Goal: Task Accomplishment & Management: Use online tool/utility

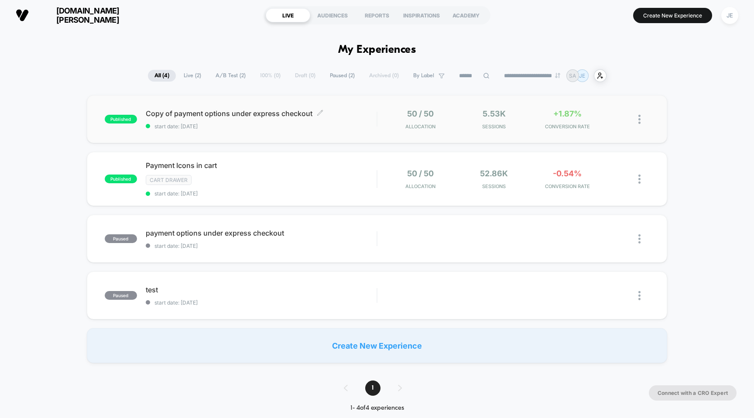
click at [285, 116] on span "Copy of payment options under express checkout Click to edit experience details" at bounding box center [261, 113] width 231 height 9
click at [65, 11] on span "[DOMAIN_NAME][PERSON_NAME]" at bounding box center [87, 15] width 105 height 18
click at [218, 108] on div "published Copy of payment options under express checkout start date: [DATE] 50 …" at bounding box center [377, 119] width 581 height 48
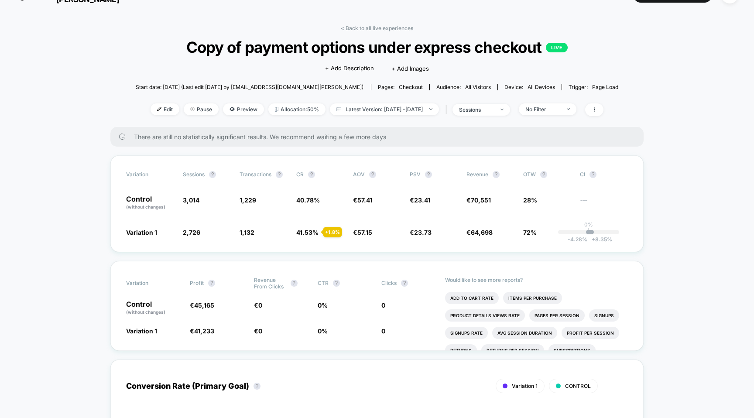
scroll to position [22, 0]
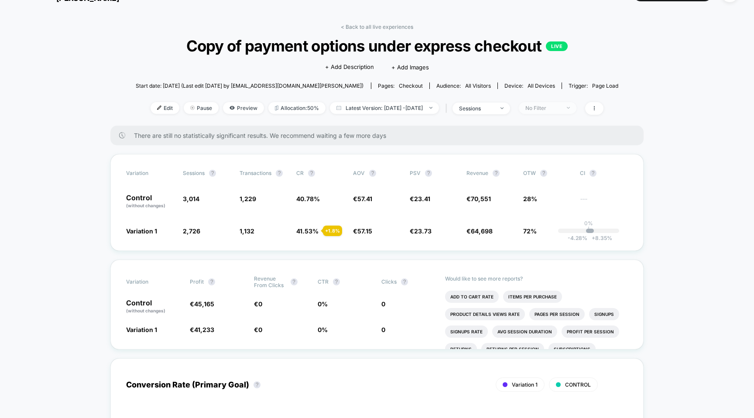
click at [560, 105] on div "No Filter" at bounding box center [543, 108] width 35 height 7
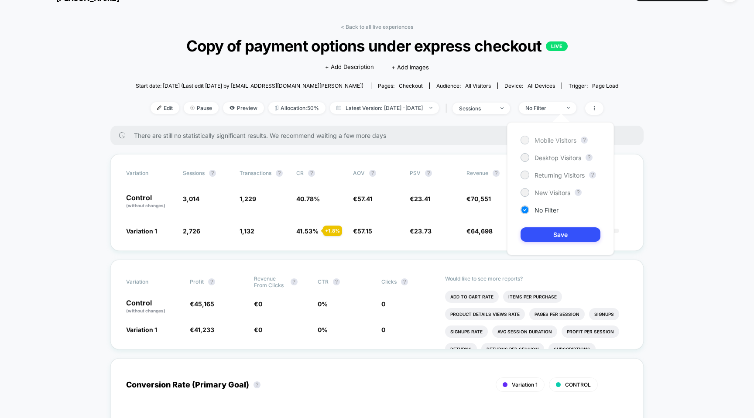
click at [550, 139] on span "Mobile Visitors" at bounding box center [556, 140] width 42 height 7
click at [562, 234] on button "Save" at bounding box center [561, 234] width 80 height 14
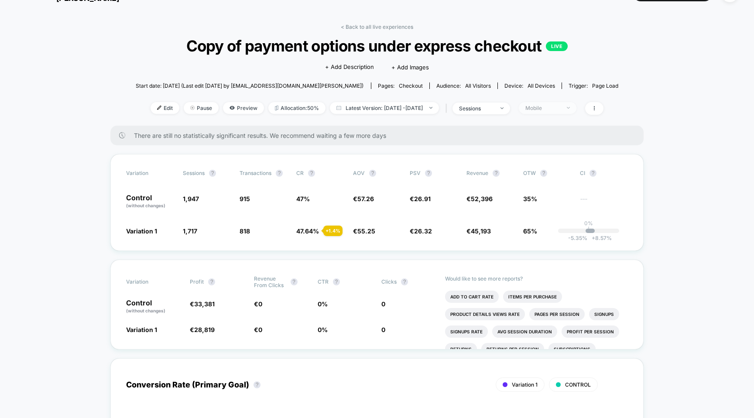
click at [560, 109] on div "Mobile" at bounding box center [543, 108] width 35 height 7
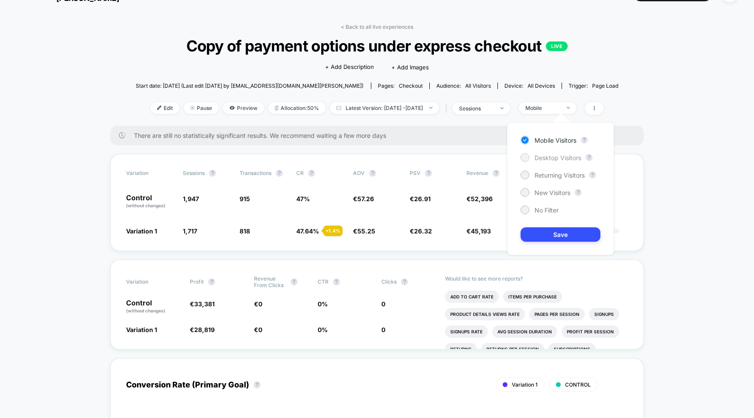
click at [553, 155] on span "Desktop Visitors" at bounding box center [558, 157] width 47 height 7
click at [567, 236] on button "Save" at bounding box center [561, 234] width 80 height 14
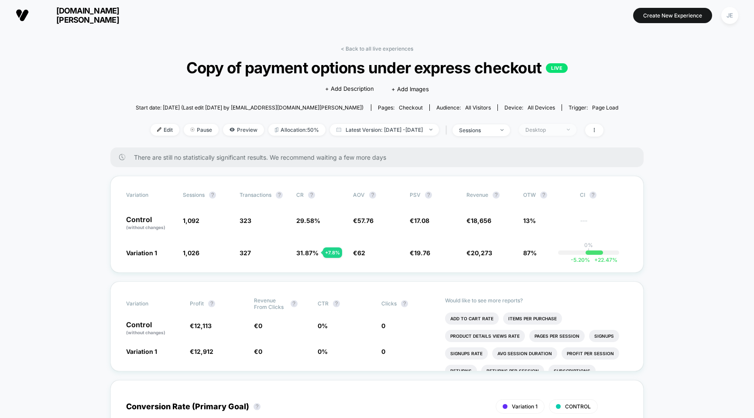
click at [559, 129] on div "Desktop" at bounding box center [543, 130] width 35 height 7
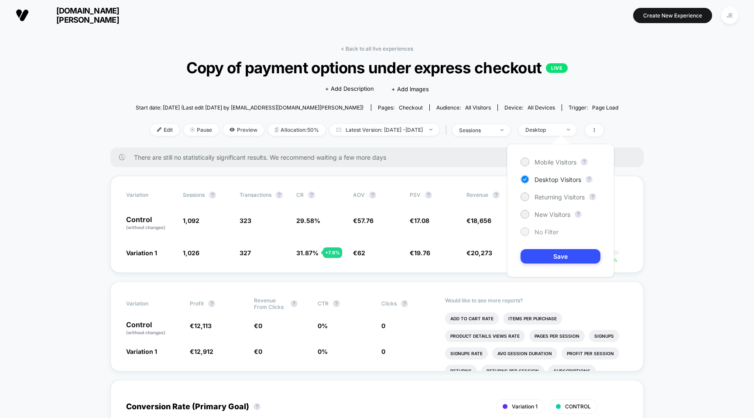
click at [548, 232] on span "No Filter" at bounding box center [547, 231] width 24 height 7
click at [548, 258] on button "Save" at bounding box center [561, 256] width 80 height 14
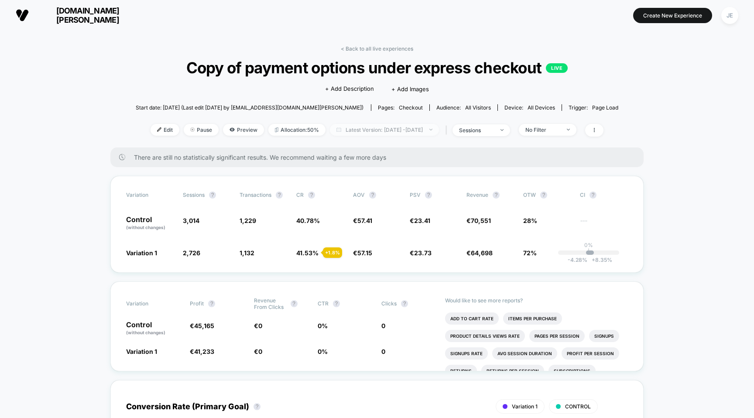
click at [403, 135] on span "Latest Version: [DATE] - [DATE]" at bounding box center [384, 130] width 109 height 12
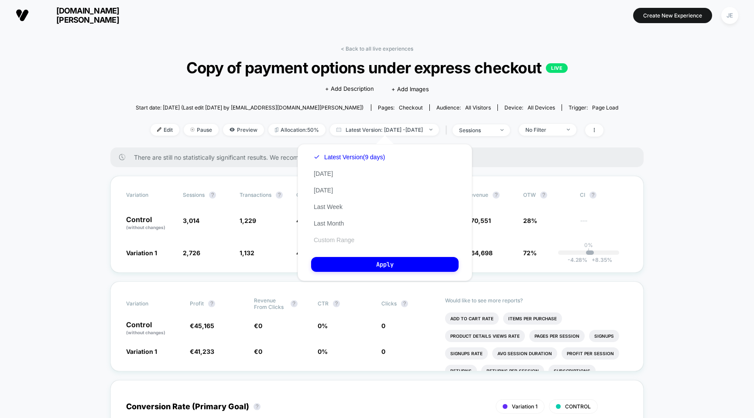
click at [340, 242] on button "Custom Range" at bounding box center [334, 240] width 46 height 8
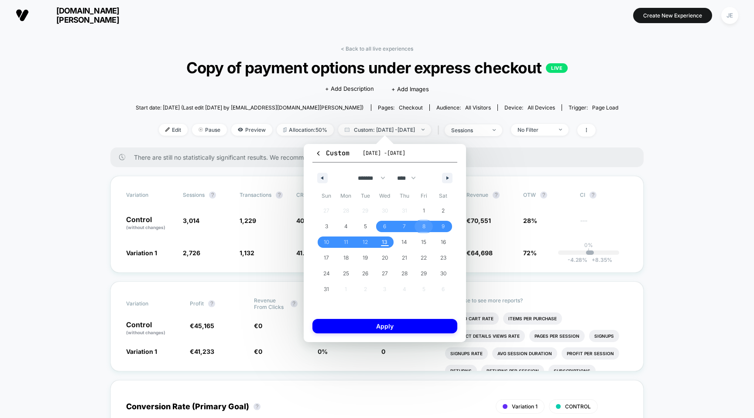
click at [424, 226] on span "8" at bounding box center [424, 227] width 3 height 16
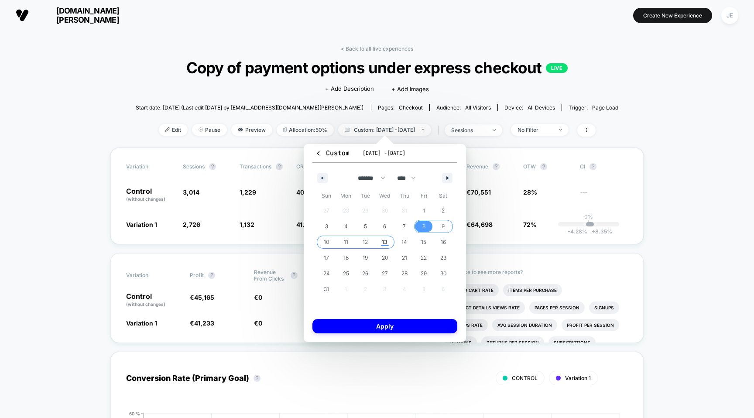
click at [379, 241] on span "13" at bounding box center [385, 242] width 20 height 11
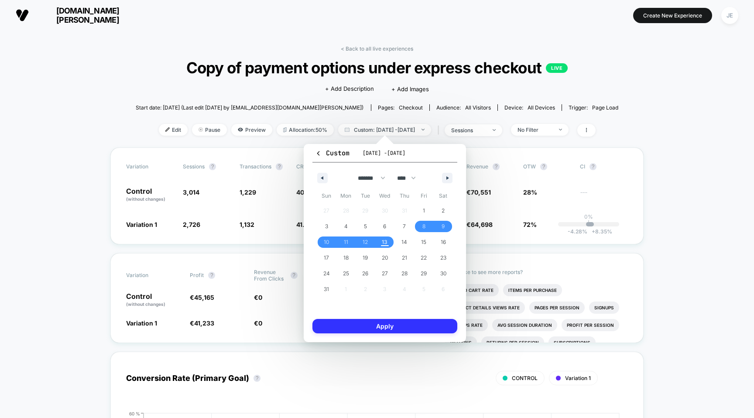
click at [401, 332] on button "Apply" at bounding box center [385, 326] width 145 height 14
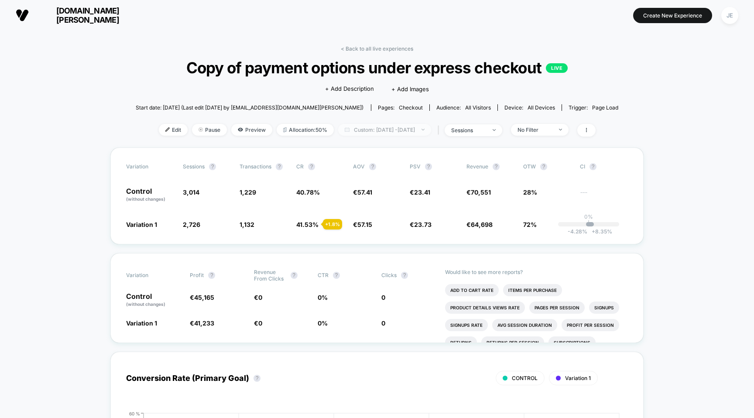
click at [426, 127] on span "Custom: [DATE] - [DATE]" at bounding box center [384, 130] width 93 height 12
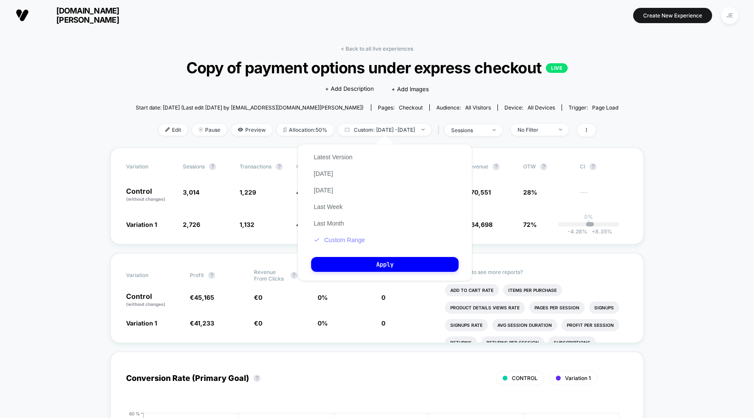
click at [351, 243] on button "Custom Range" at bounding box center [339, 240] width 56 height 8
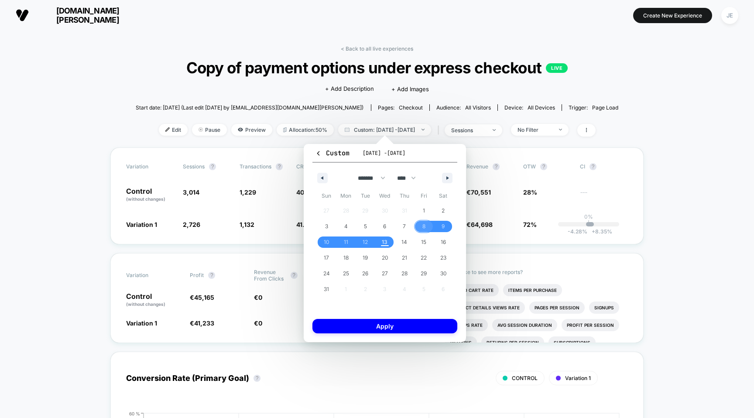
click at [426, 229] on span "8" at bounding box center [424, 226] width 20 height 11
click at [386, 240] on span "13" at bounding box center [385, 242] width 6 height 16
click at [399, 324] on button "Apply" at bounding box center [385, 326] width 145 height 14
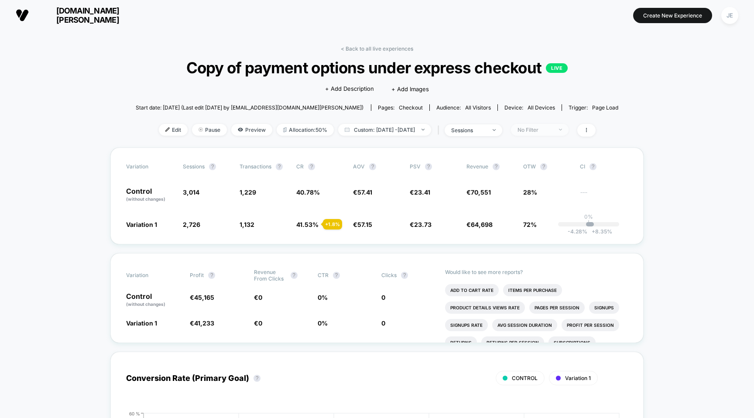
click at [553, 128] on div "No Filter" at bounding box center [535, 130] width 35 height 7
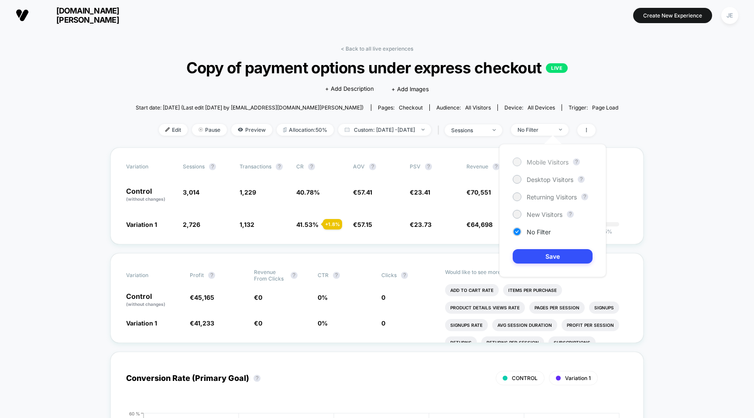
click at [551, 166] on div "Mobile Visitors" at bounding box center [541, 162] width 56 height 9
click at [550, 251] on button "Save" at bounding box center [553, 256] width 80 height 14
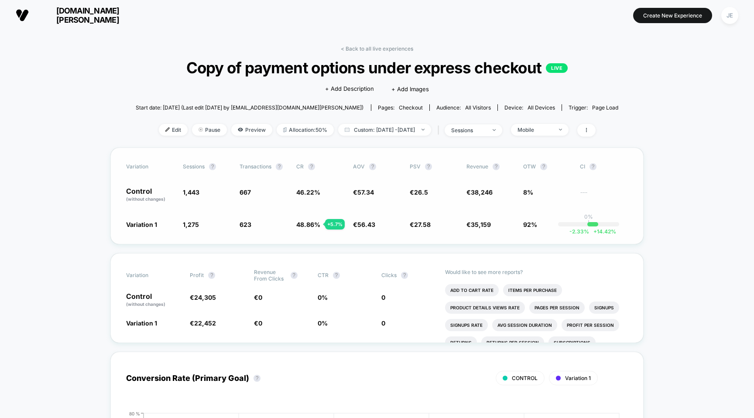
scroll to position [15, 0]
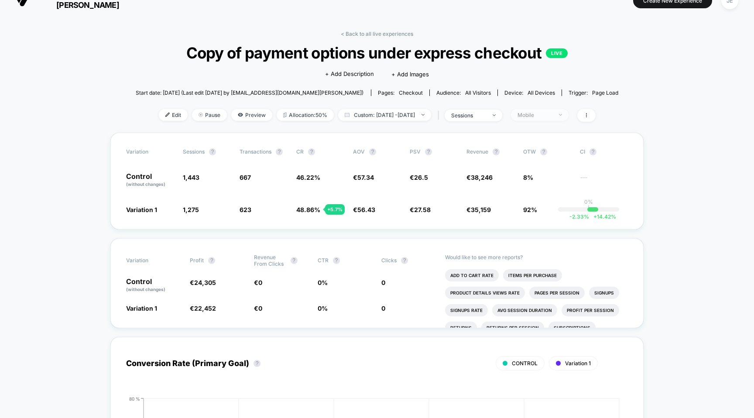
click at [553, 116] on div "Mobile" at bounding box center [535, 115] width 35 height 7
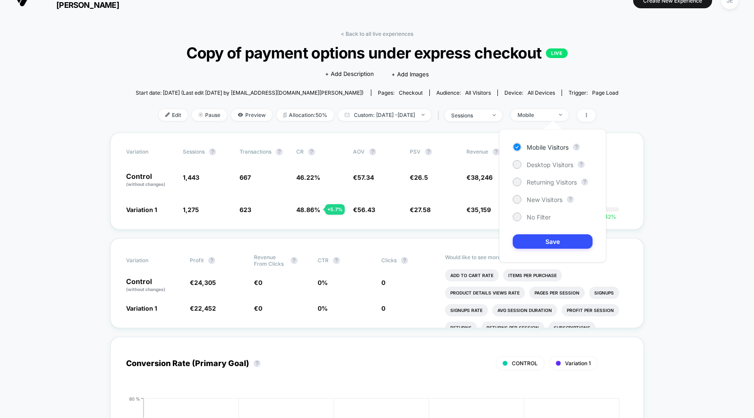
click at [546, 158] on div "Mobile Visitors ? Desktop Visitors ? Returning Visitors ? New Visitors ? No Fil…" at bounding box center [552, 195] width 107 height 133
click at [546, 164] on span "Desktop Visitors" at bounding box center [550, 164] width 47 height 7
click at [551, 241] on button "Save" at bounding box center [553, 241] width 80 height 14
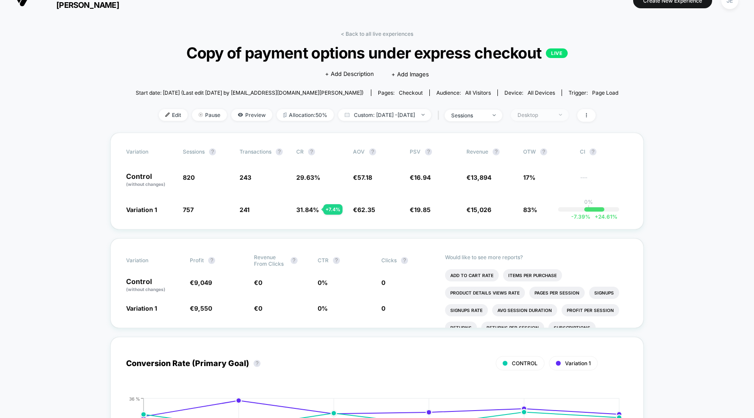
click at [553, 114] on div "Desktop" at bounding box center [535, 115] width 35 height 7
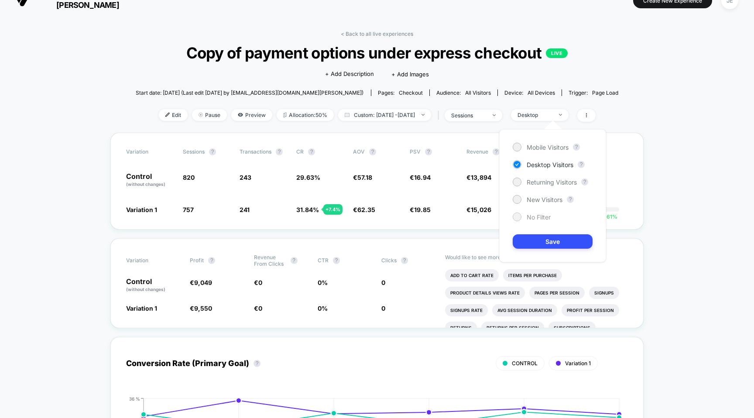
click at [544, 220] on span "No Filter" at bounding box center [539, 216] width 24 height 7
click at [546, 239] on button "Save" at bounding box center [553, 241] width 80 height 14
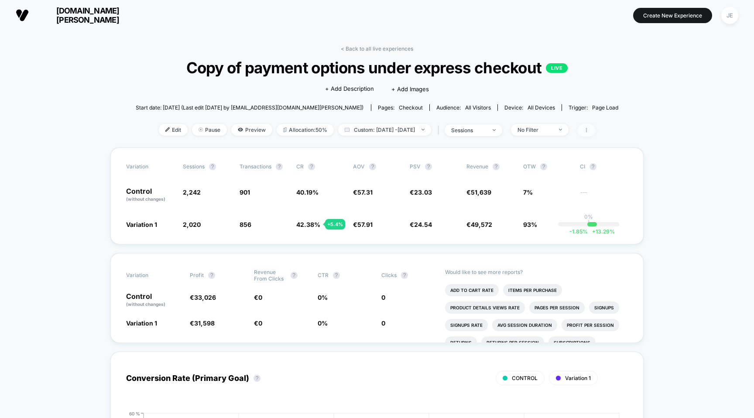
click at [589, 131] on icon at bounding box center [586, 129] width 5 height 5
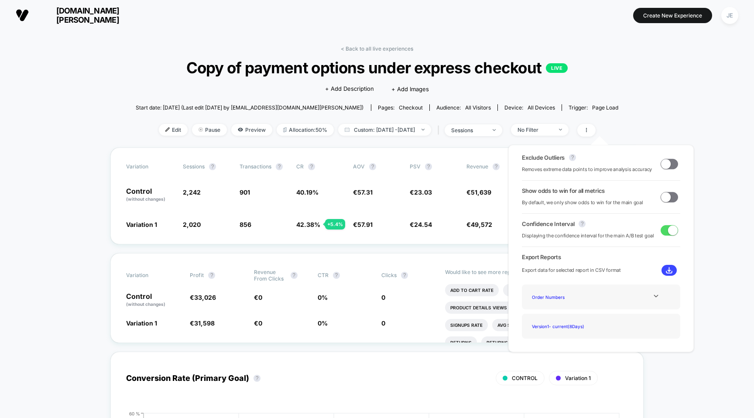
click at [663, 165] on span at bounding box center [666, 164] width 10 height 10
click at [668, 196] on span at bounding box center [666, 197] width 10 height 10
click at [668, 196] on span at bounding box center [673, 197] width 10 height 10
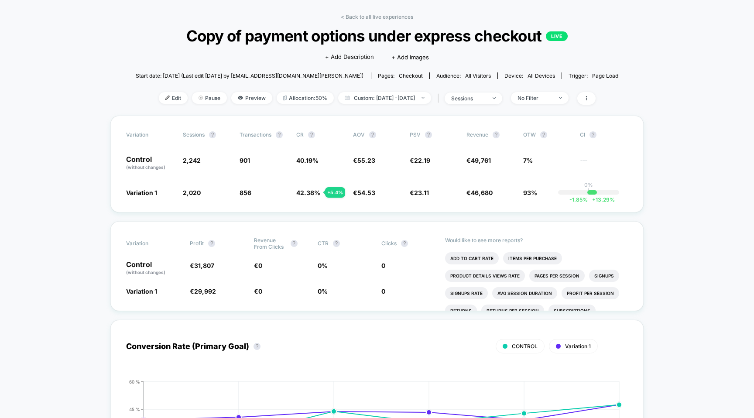
scroll to position [30, 0]
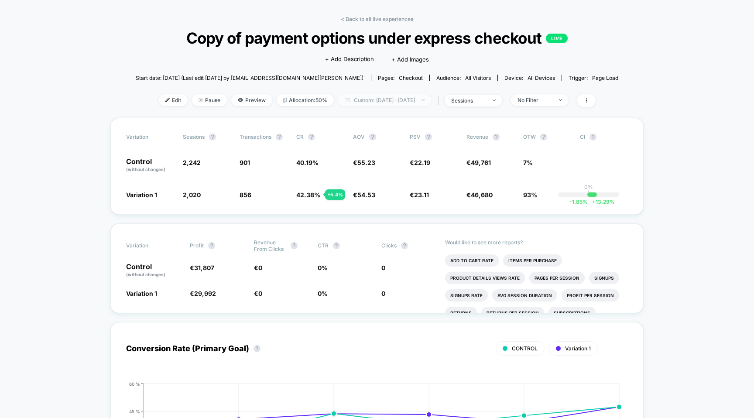
click at [423, 96] on span "Custom: [DATE] - [DATE]" at bounding box center [384, 100] width 93 height 12
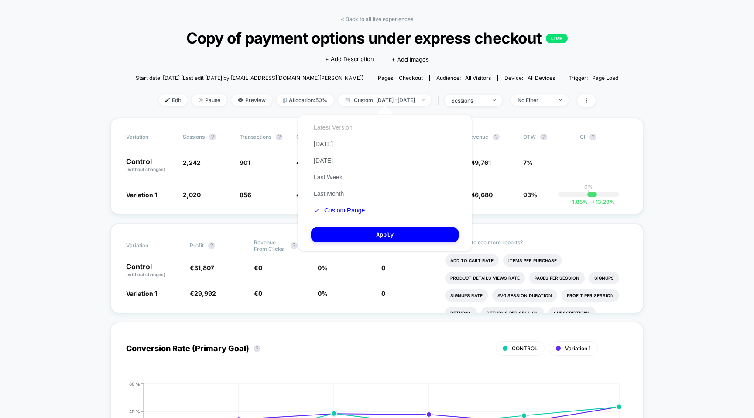
click at [351, 127] on button "Latest Version" at bounding box center [333, 128] width 44 height 8
click at [409, 232] on button "Apply" at bounding box center [385, 234] width 148 height 15
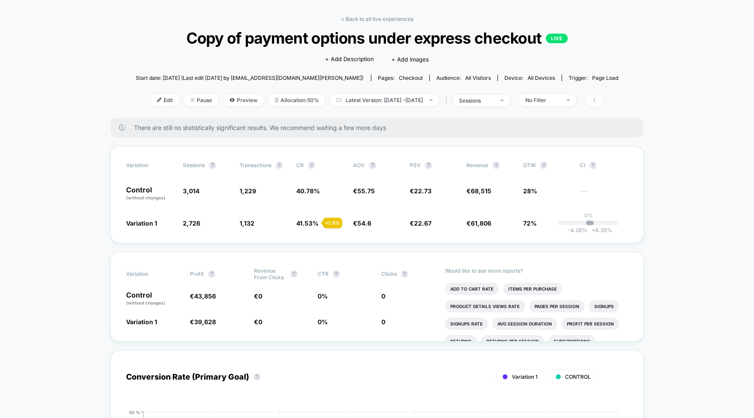
click at [597, 102] on icon at bounding box center [594, 100] width 5 height 5
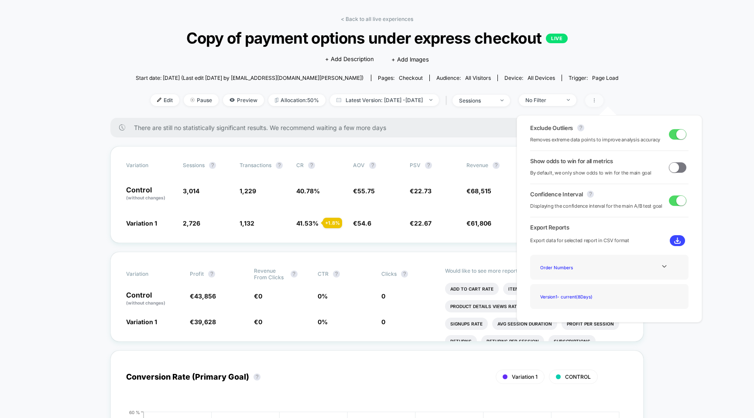
click at [597, 100] on icon at bounding box center [594, 100] width 5 height 5
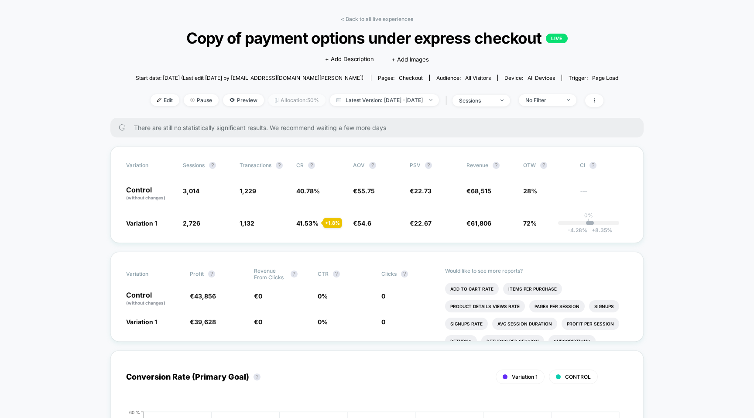
click at [275, 100] on span "Allocation: 50%" at bounding box center [296, 100] width 57 height 12
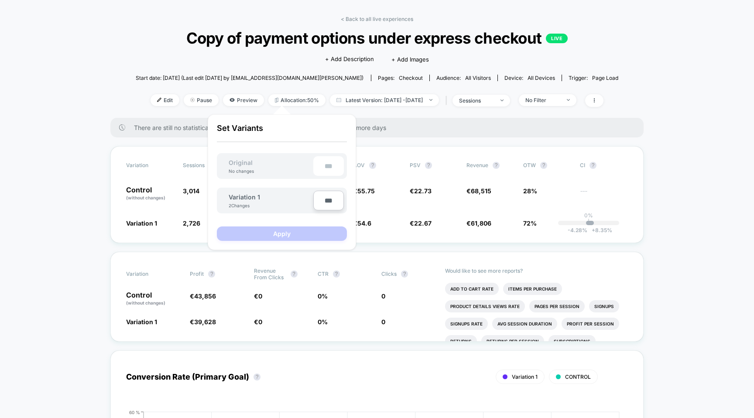
click at [230, 87] on div "< Back to all live experiences Copy of payment options under express checkout L…" at bounding box center [377, 67] width 483 height 102
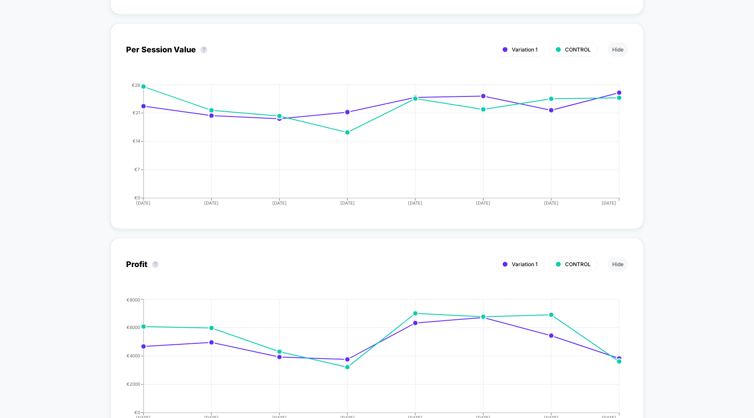
scroll to position [814, 0]
